Goal: Task Accomplishment & Management: Use online tool/utility

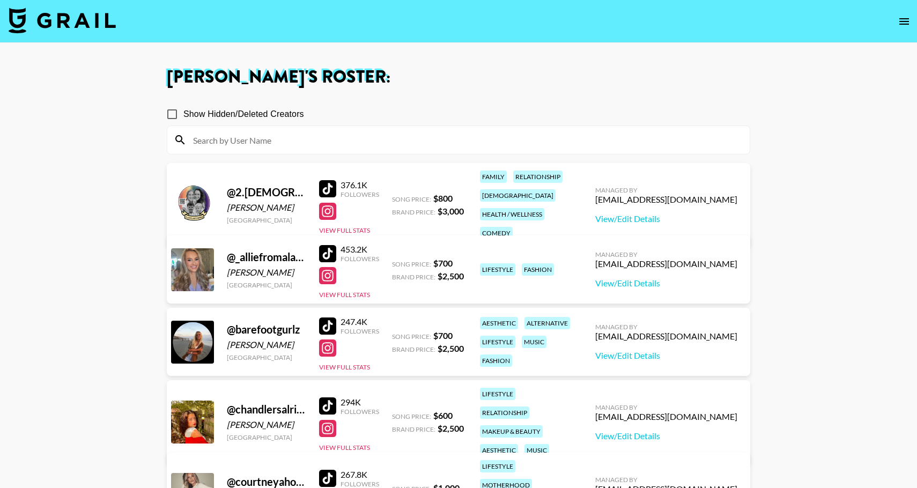
click at [58, 22] on img at bounding box center [62, 21] width 107 height 26
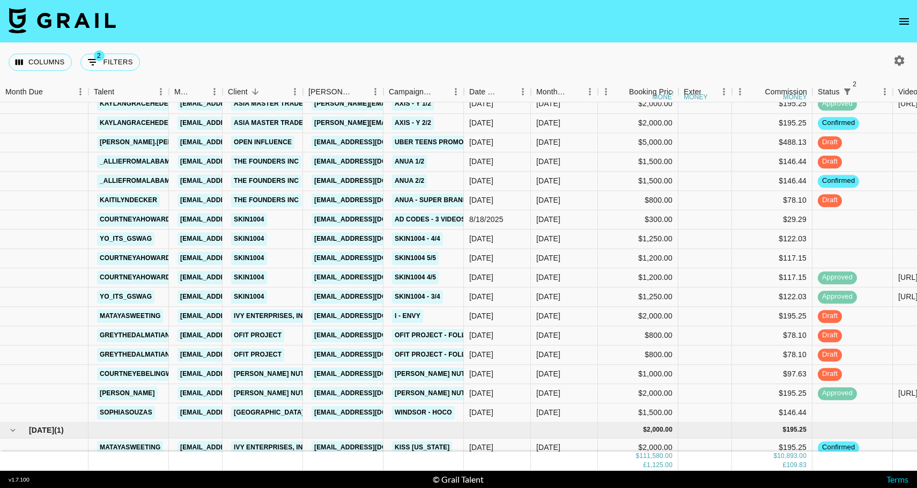
scroll to position [1387, 0]
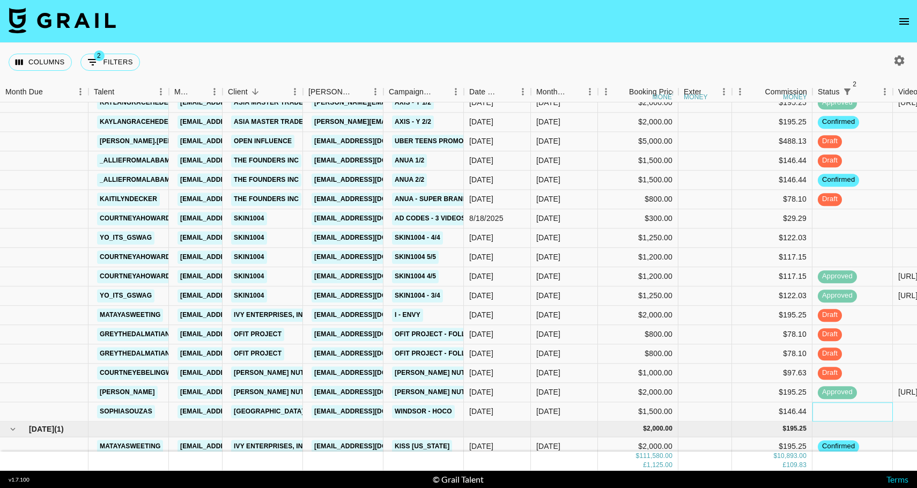
click at [828, 411] on div at bounding box center [852, 411] width 80 height 19
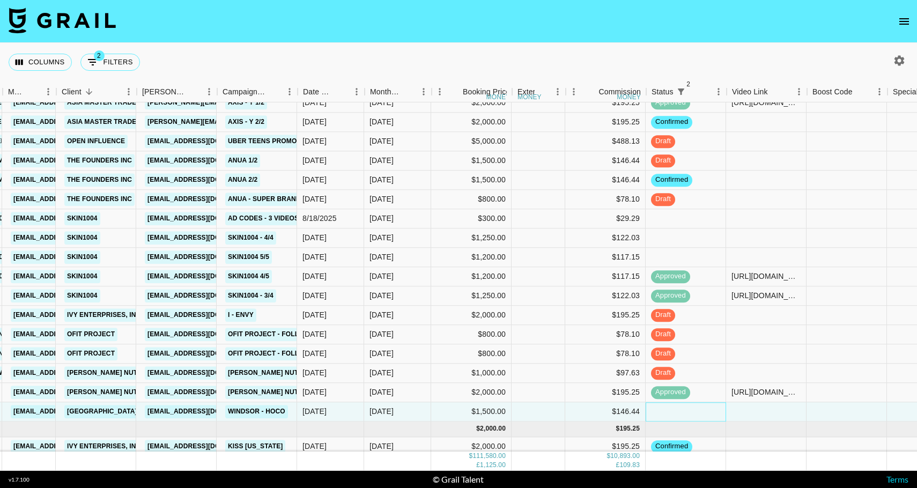
scroll to position [1387, 168]
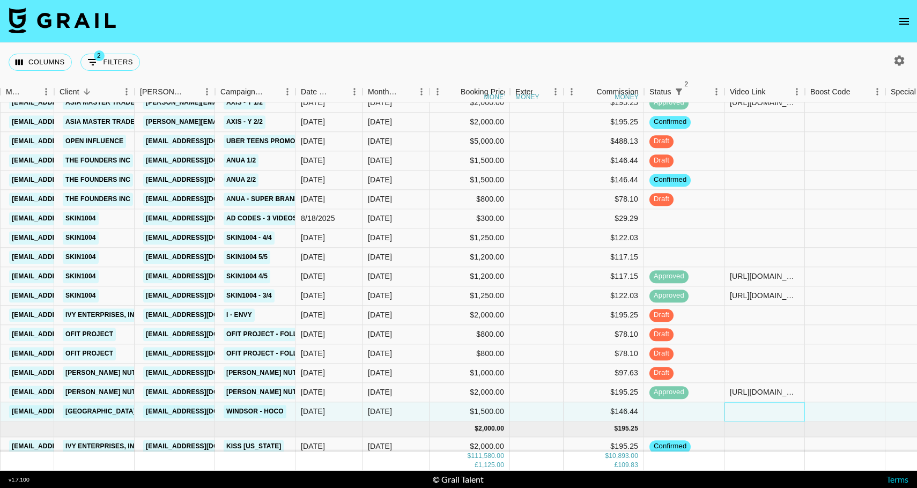
click at [765, 414] on div at bounding box center [764, 411] width 80 height 19
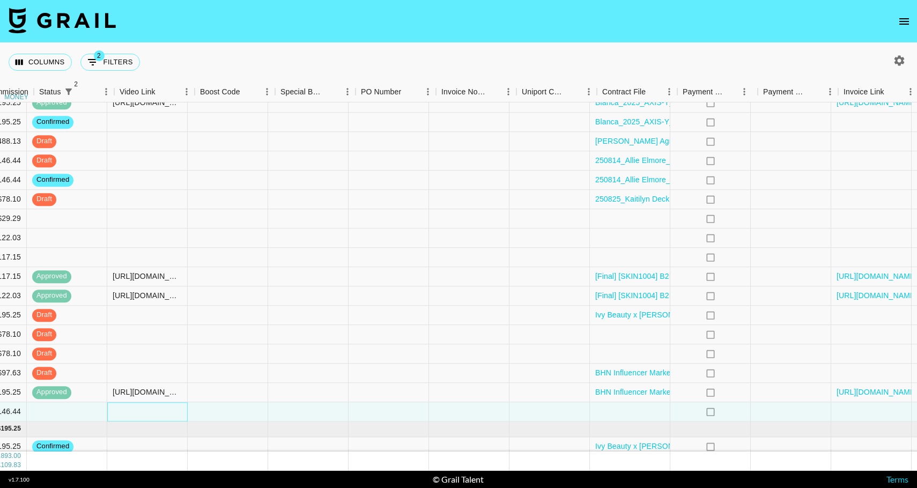
scroll to position [1387, 791]
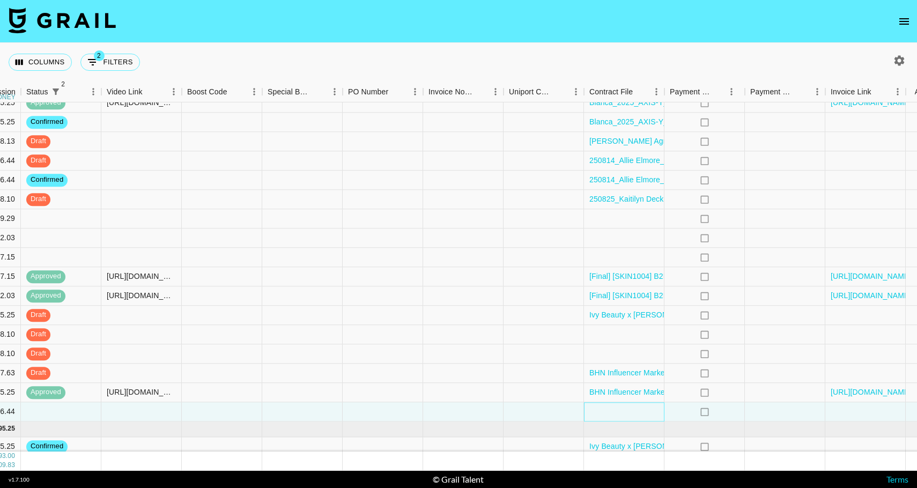
click at [633, 413] on div at bounding box center [624, 411] width 80 height 19
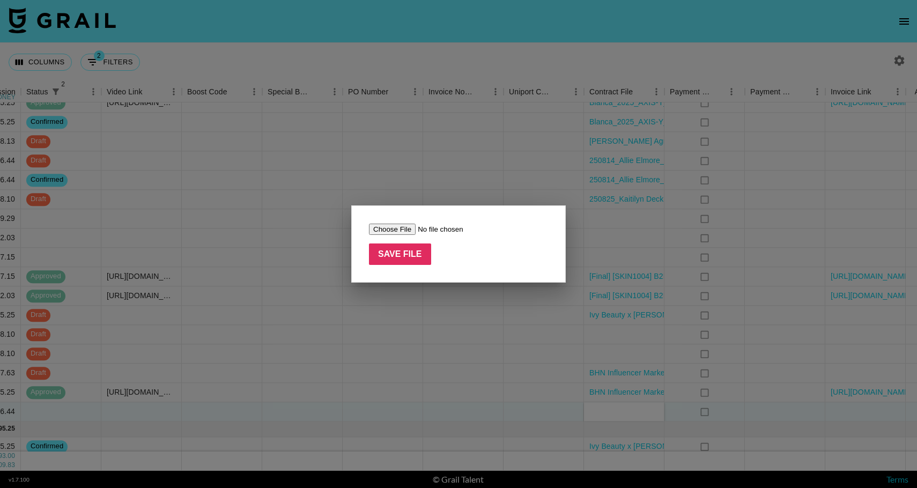
click at [394, 227] on input "file" at bounding box center [437, 229] width 136 height 11
type input "C:\fakepath\Complete_with_Docusign_Sophia_Souzas_Windsor.pdf"
click at [405, 256] on input "Save File" at bounding box center [400, 253] width 62 height 21
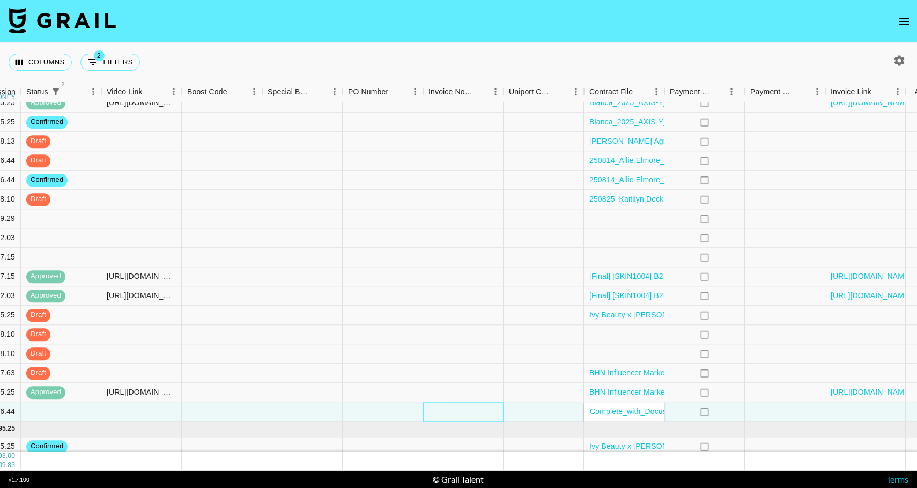
click at [476, 417] on div at bounding box center [463, 411] width 80 height 19
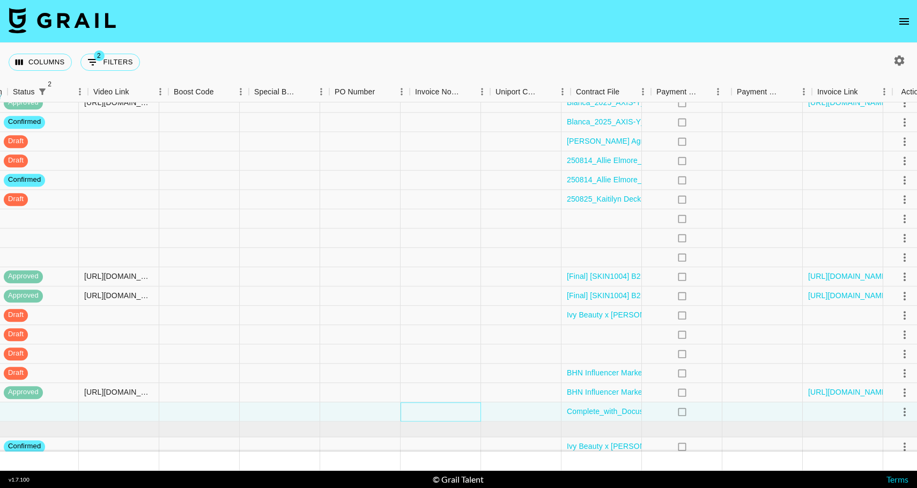
scroll to position [1387, 823]
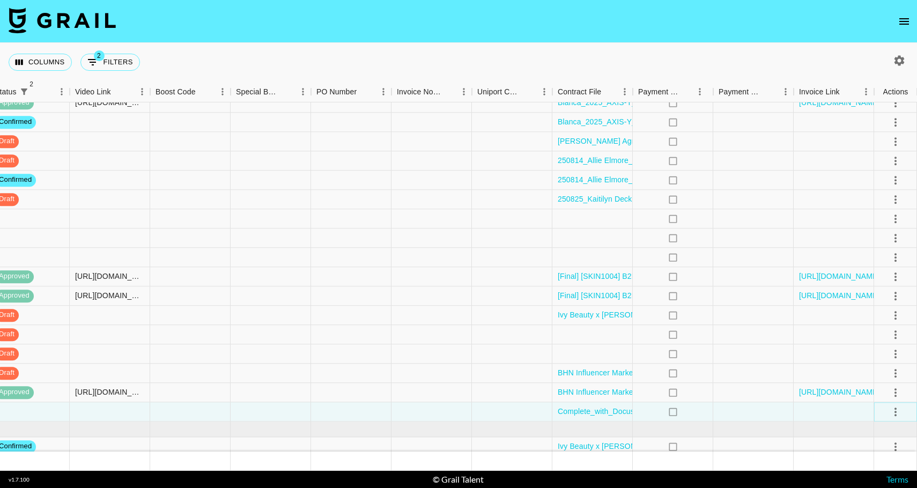
click at [891, 413] on icon "select merge strategy" at bounding box center [895, 411] width 13 height 13
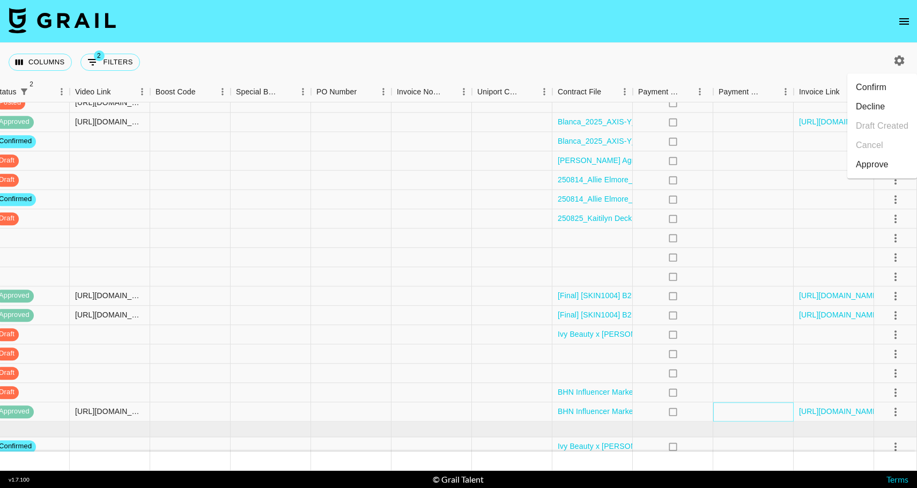
click at [716, 410] on div at bounding box center [753, 411] width 80 height 19
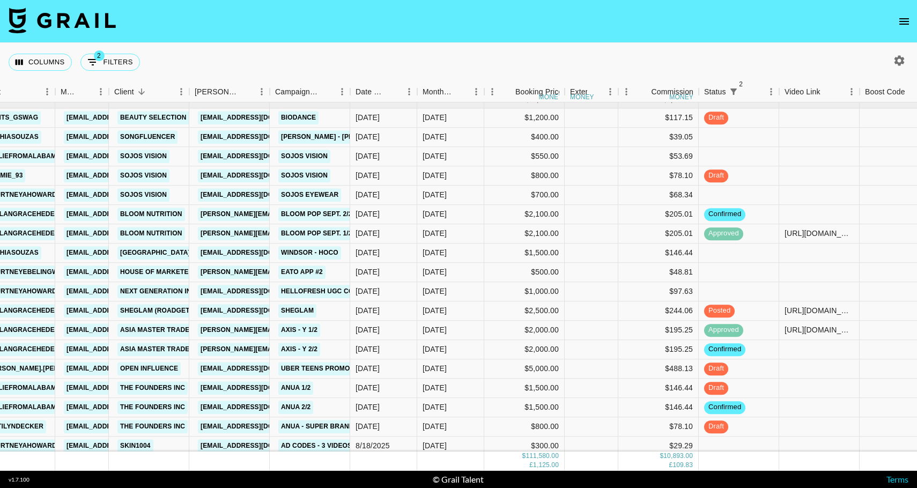
scroll to position [1180, 114]
click at [605, 254] on div at bounding box center [592, 251] width 54 height 19
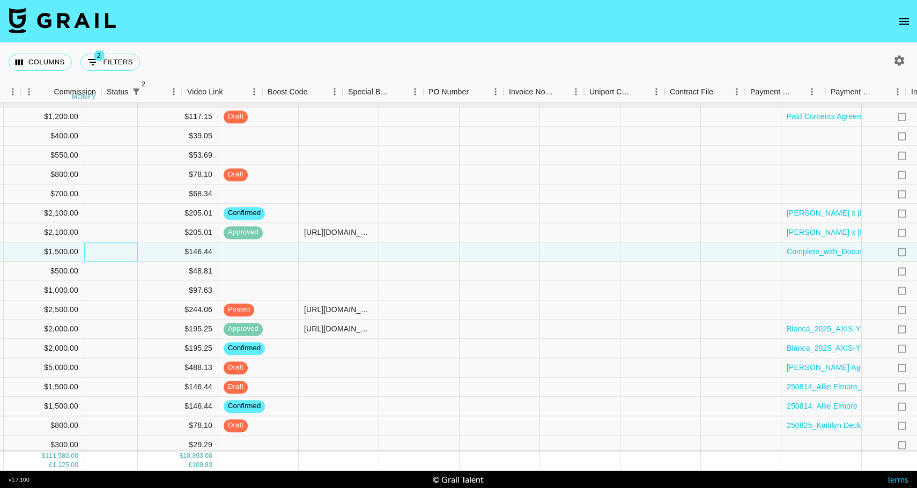
scroll to position [1180, 823]
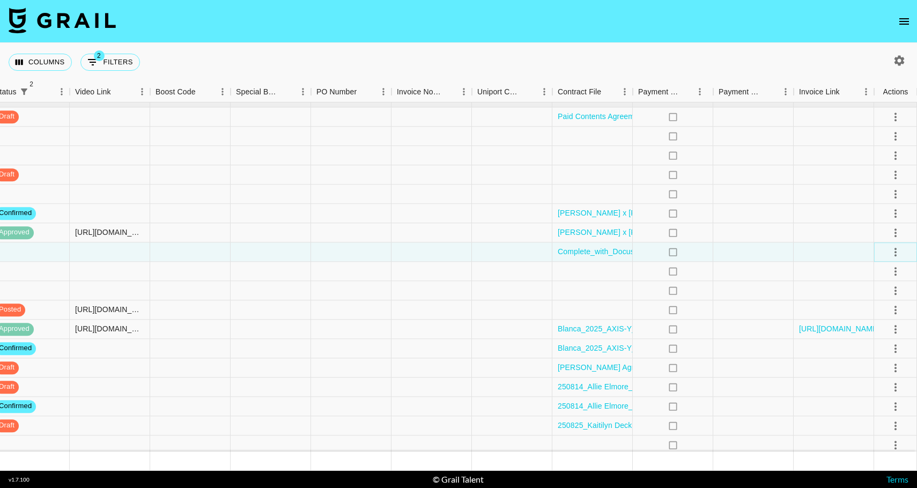
click at [891, 251] on icon "select merge strategy" at bounding box center [895, 252] width 13 height 13
click at [876, 275] on li "Confirm" at bounding box center [882, 274] width 70 height 19
click at [820, 247] on div at bounding box center [833, 251] width 80 height 19
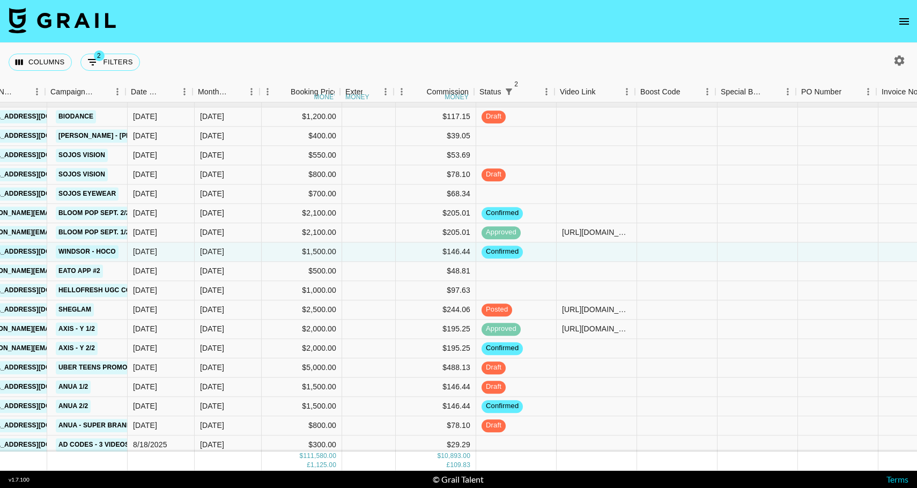
scroll to position [1180, 332]
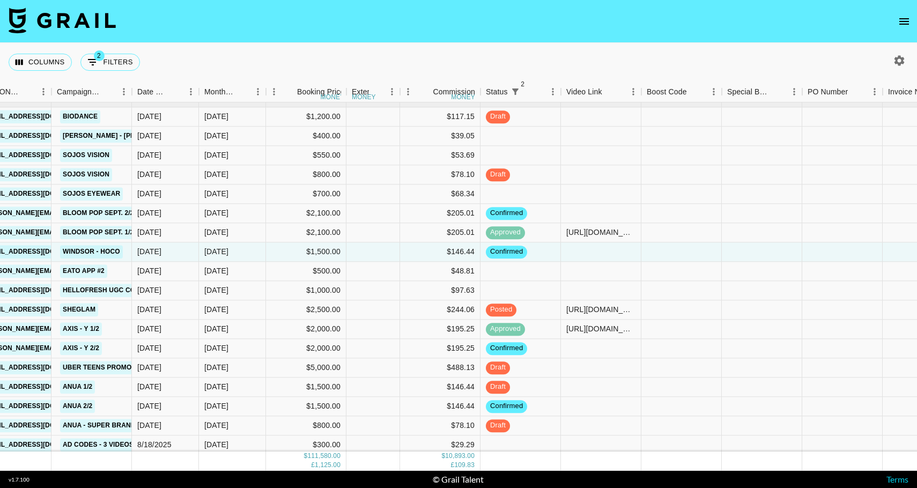
click at [902, 19] on icon "open drawer" at bounding box center [904, 21] width 13 height 13
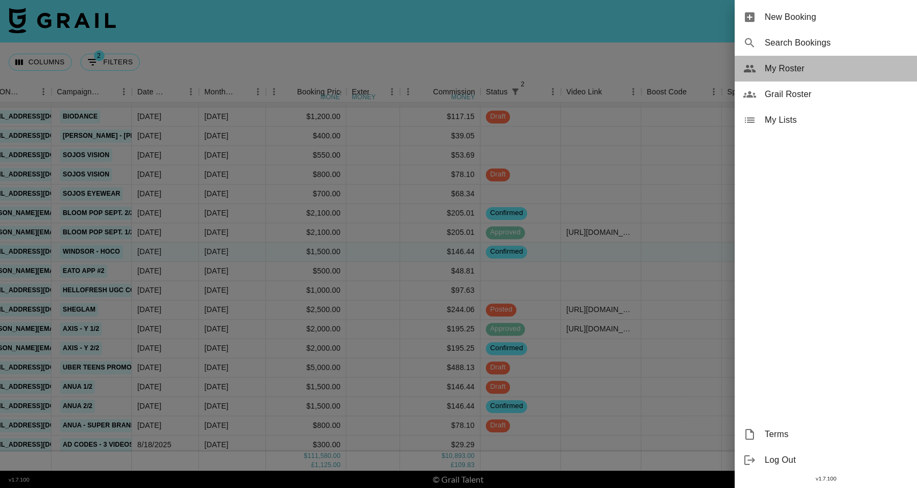
click at [864, 69] on span "My Roster" at bounding box center [837, 68] width 144 height 13
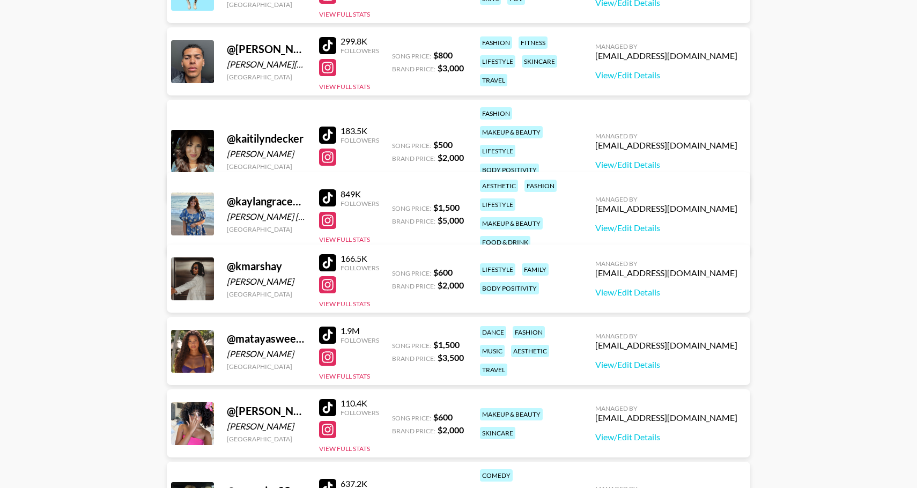
scroll to position [713, 0]
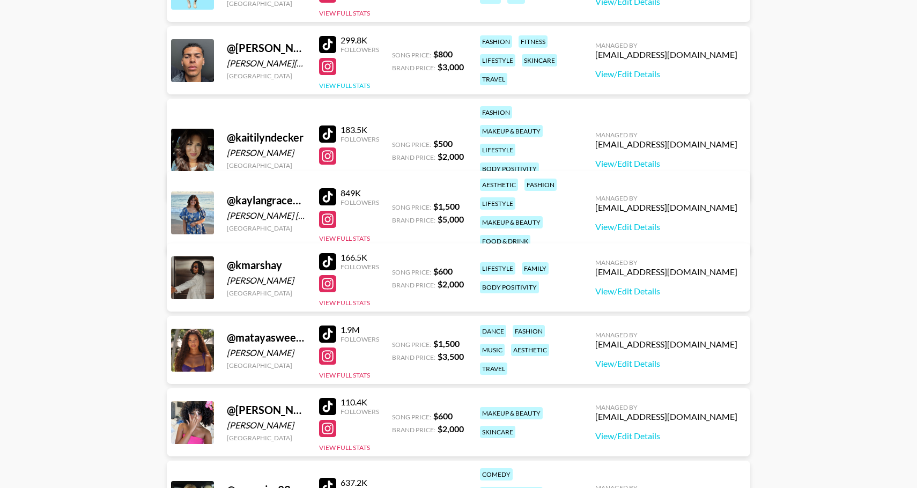
click at [343, 88] on button "View Full Stats" at bounding box center [344, 85] width 51 height 8
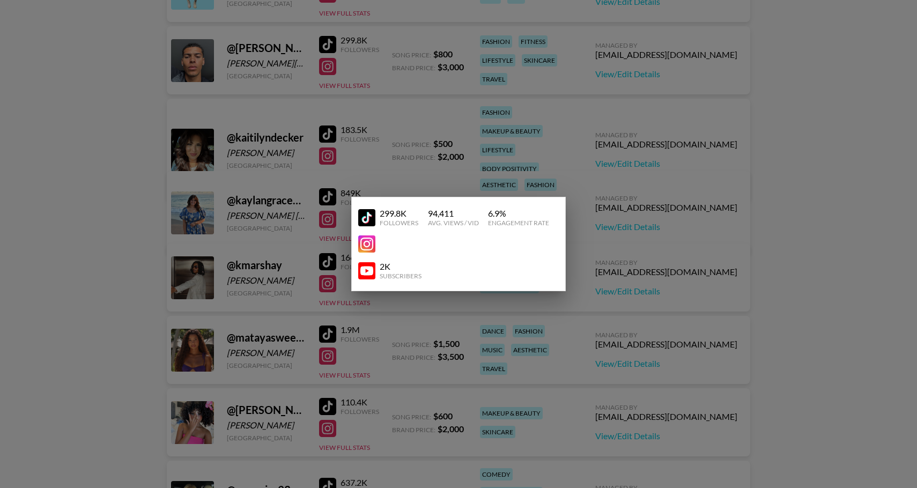
click at [356, 63] on div at bounding box center [458, 244] width 917 height 488
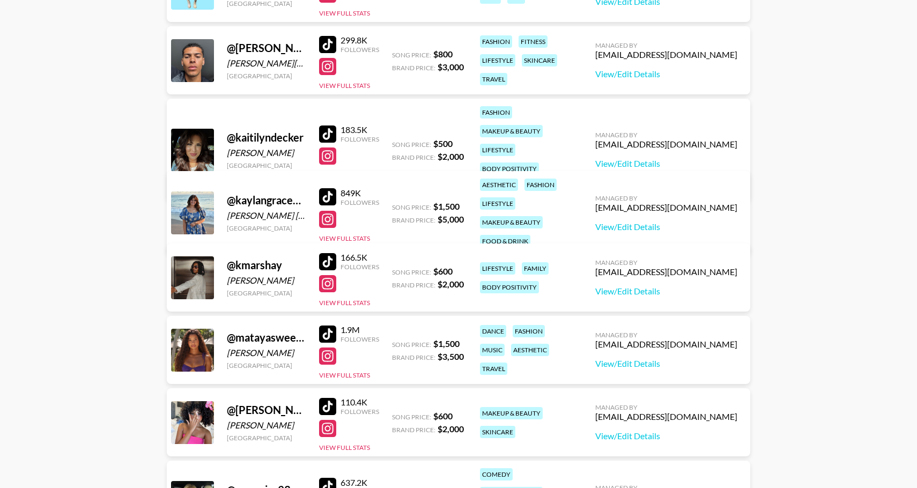
click at [332, 64] on div at bounding box center [327, 66] width 17 height 17
